Goal: Transaction & Acquisition: Purchase product/service

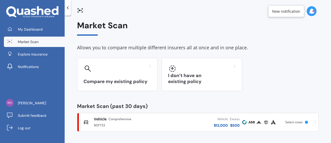
scroll to position [2, 0]
click at [295, 12] on div "New notification" at bounding box center [286, 11] width 28 height 5
click at [311, 11] on icon at bounding box center [312, 11] width 6 height 6
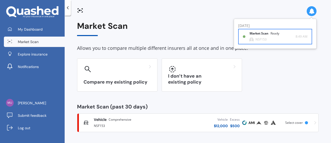
click at [256, 33] on b "Market Scan" at bounding box center [260, 34] width 21 height 4
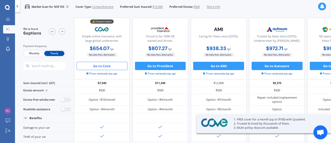
click at [99, 65] on button "Go to Cove" at bounding box center [102, 66] width 51 height 8
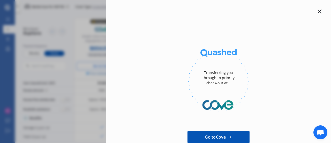
click at [214, 138] on span "Go to Cove" at bounding box center [215, 136] width 21 height 6
